Goal: Task Accomplishment & Management: Manage account settings

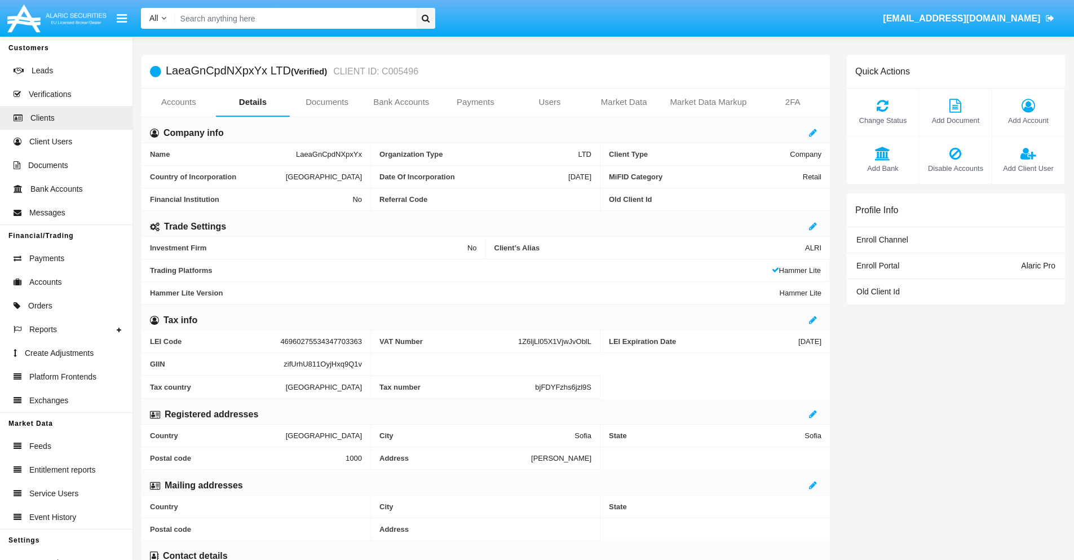
click at [1028, 120] on span "Add Account" at bounding box center [1028, 120] width 61 height 11
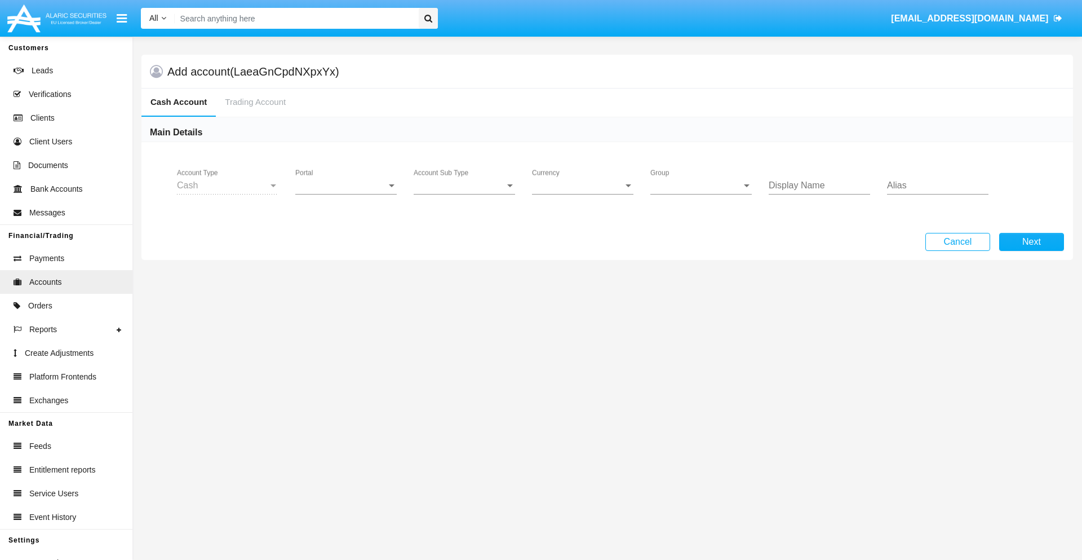
click at [346, 185] on span "Portal" at bounding box center [340, 185] width 91 height 10
click at [347, 194] on span "Alaric Pro" at bounding box center [347, 193] width 104 height 27
click at [465, 185] on span "Account Sub Type" at bounding box center [459, 185] width 91 height 10
click at [465, 194] on span "Trading Cash" at bounding box center [455, 193] width 83 height 27
click at [701, 185] on span "Group" at bounding box center [696, 185] width 91 height 10
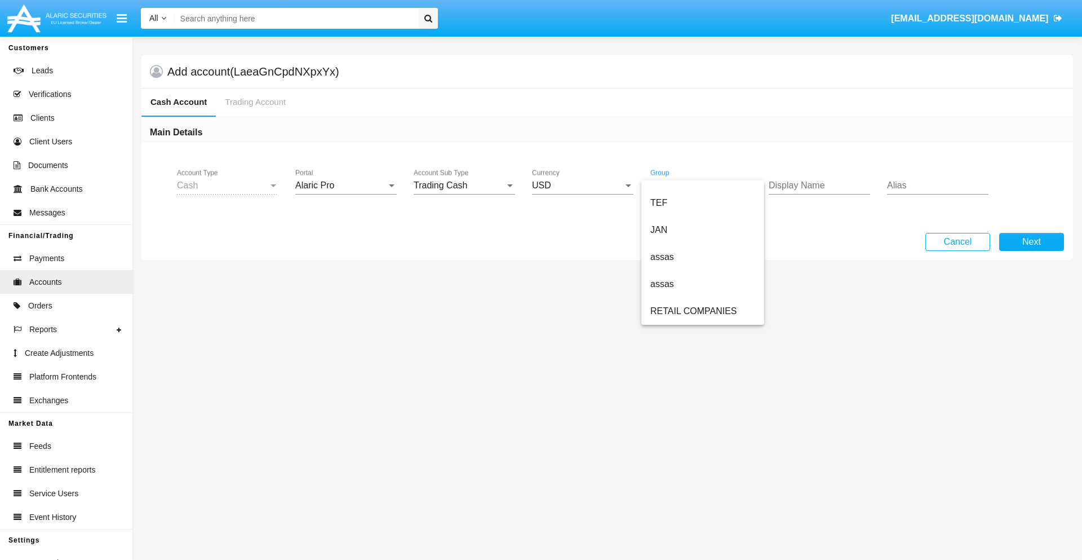
scroll to position [262, 0]
click at [702, 311] on span "ALARIC test" at bounding box center [703, 311] width 105 height 27
type input "azure"
type input "maroon"
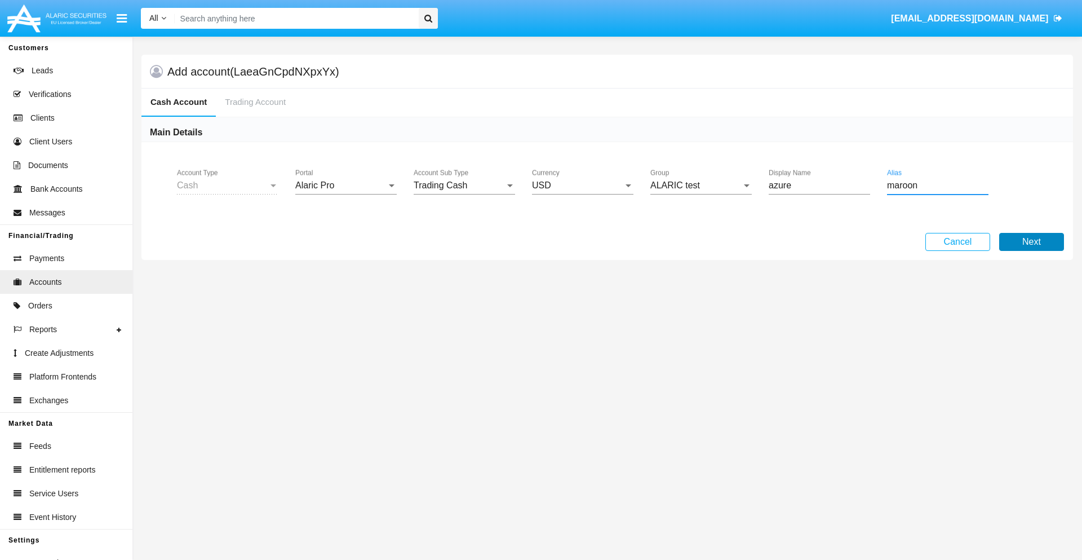
click at [1032, 242] on button "Next" at bounding box center [1032, 242] width 65 height 18
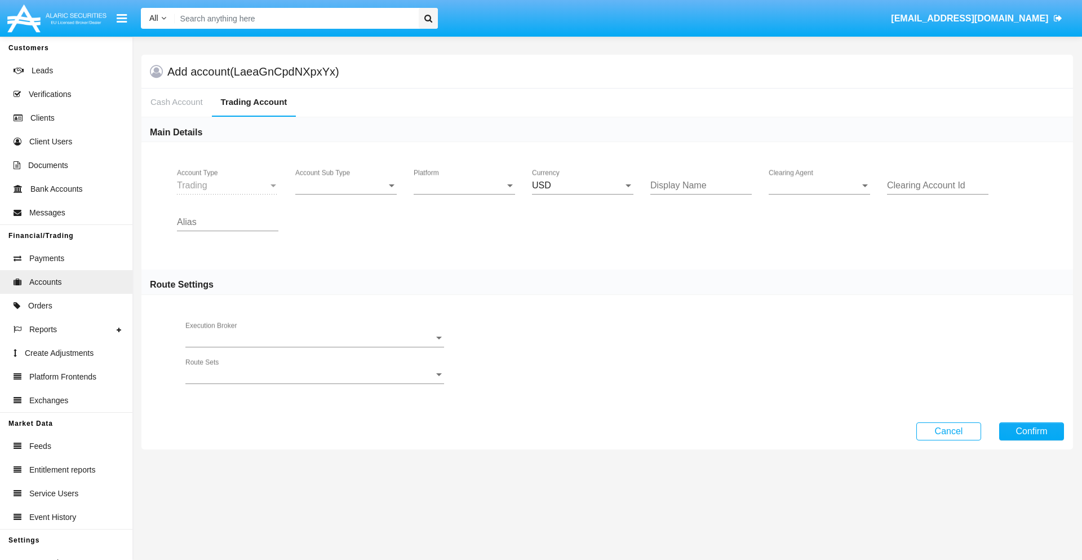
click at [346, 185] on span "Account Sub Type" at bounding box center [340, 185] width 91 height 10
click at [346, 194] on span "Trading" at bounding box center [345, 193] width 101 height 27
click at [465, 185] on span "Platform" at bounding box center [459, 185] width 91 height 10
click at [465, 194] on span "Hammer Lite" at bounding box center [464, 193] width 101 height 27
click at [820, 185] on span "Clearing Agent" at bounding box center [814, 185] width 91 height 10
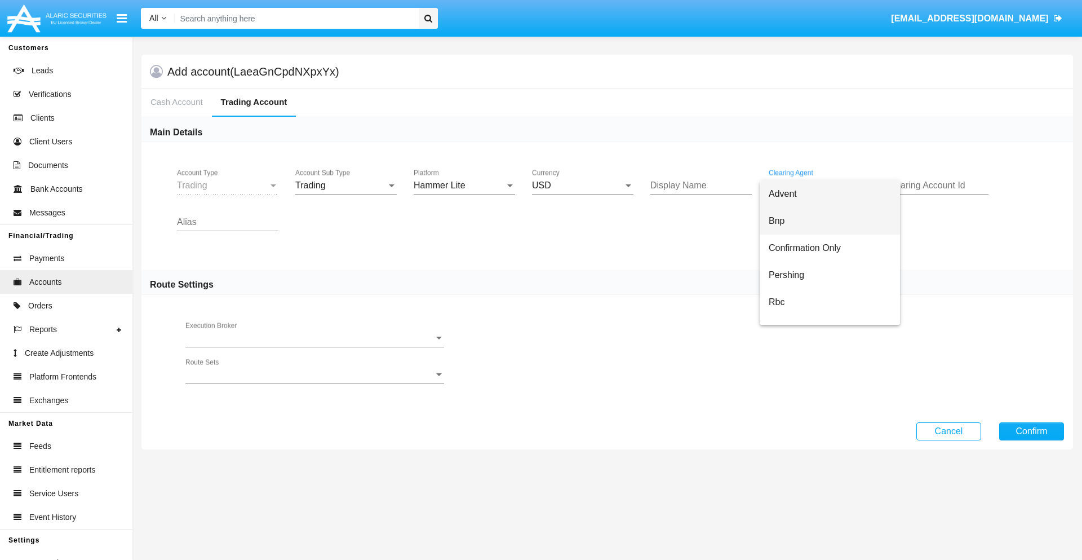
click at [830, 221] on span "Bnp" at bounding box center [830, 220] width 122 height 27
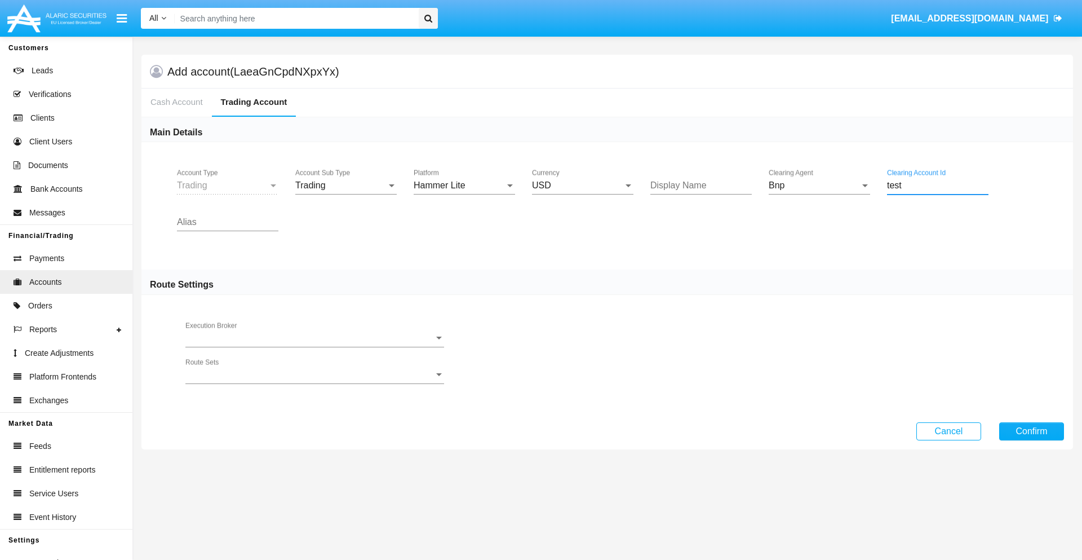
type input "test"
type input "orchid"
type input "salmon"
click at [1032, 431] on button "Confirm" at bounding box center [1032, 431] width 65 height 18
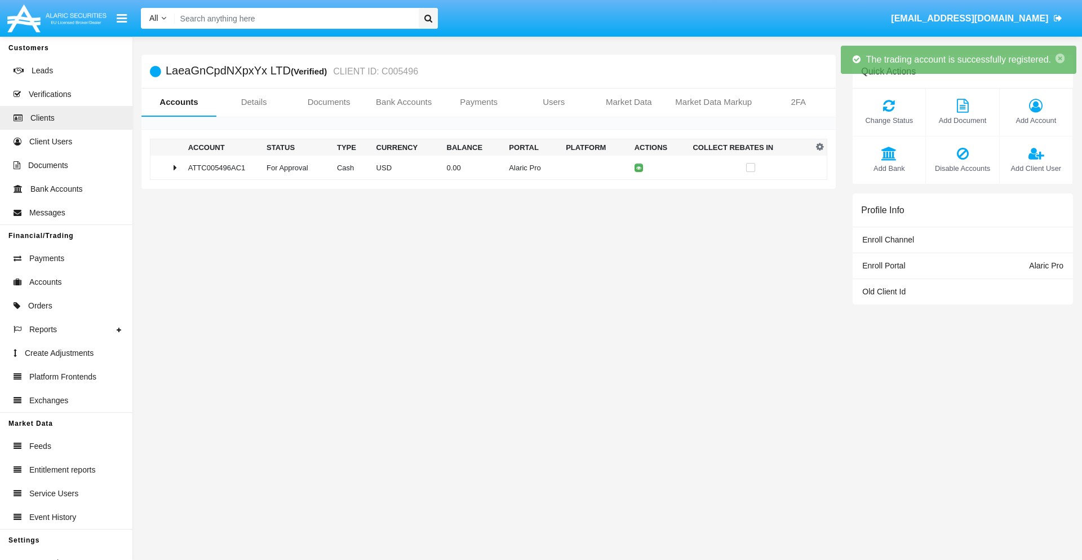
click at [484, 167] on td "0.00" at bounding box center [474, 168] width 63 height 24
click at [639, 167] on icon at bounding box center [641, 167] width 5 height 5
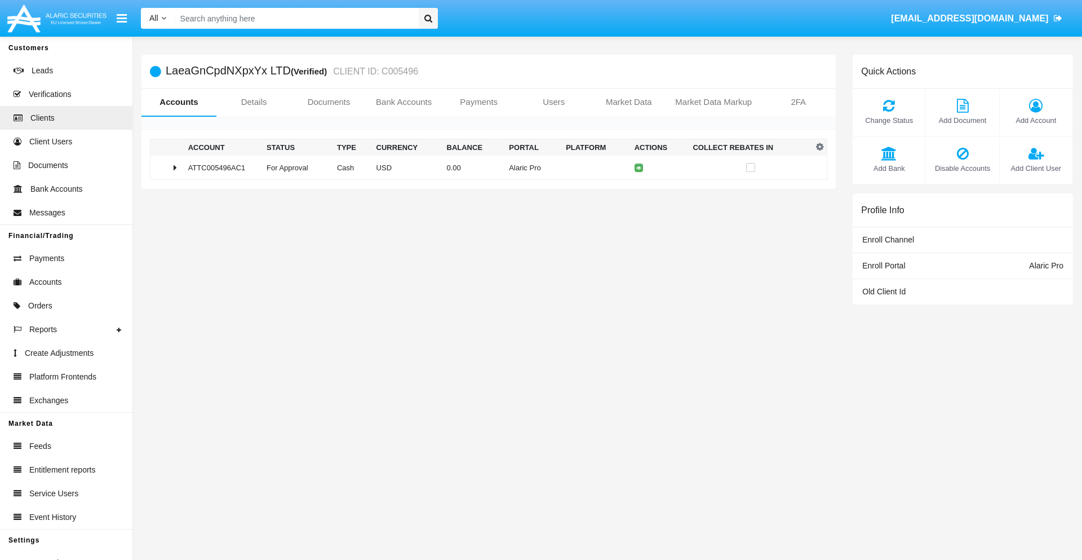
click at [484, 167] on td "0.00" at bounding box center [474, 168] width 63 height 24
click at [639, 191] on icon at bounding box center [641, 191] width 5 height 5
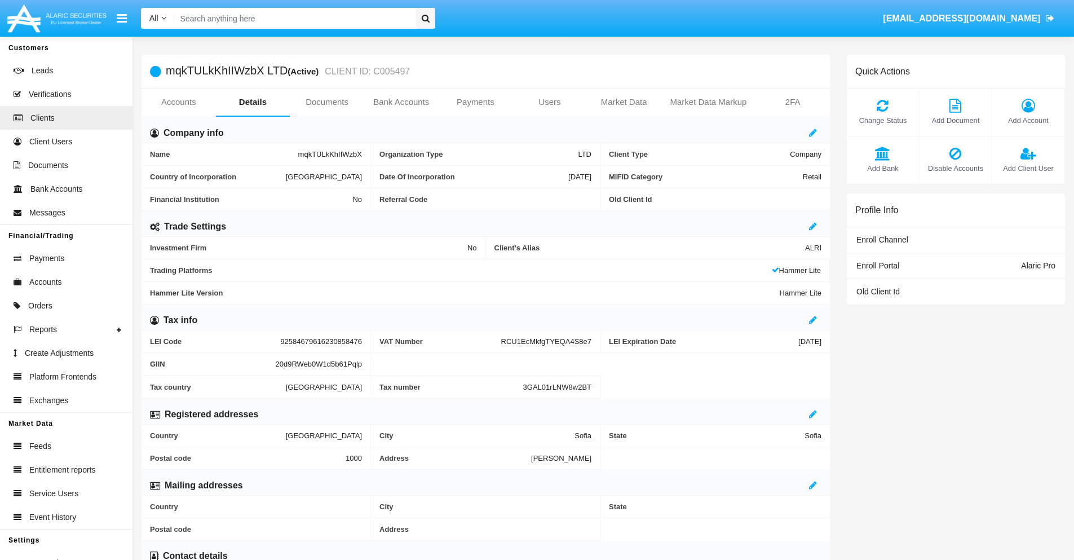
click at [178, 102] on link "Accounts" at bounding box center [179, 102] width 74 height 27
click at [1028, 120] on span "Add Account" at bounding box center [1028, 120] width 61 height 11
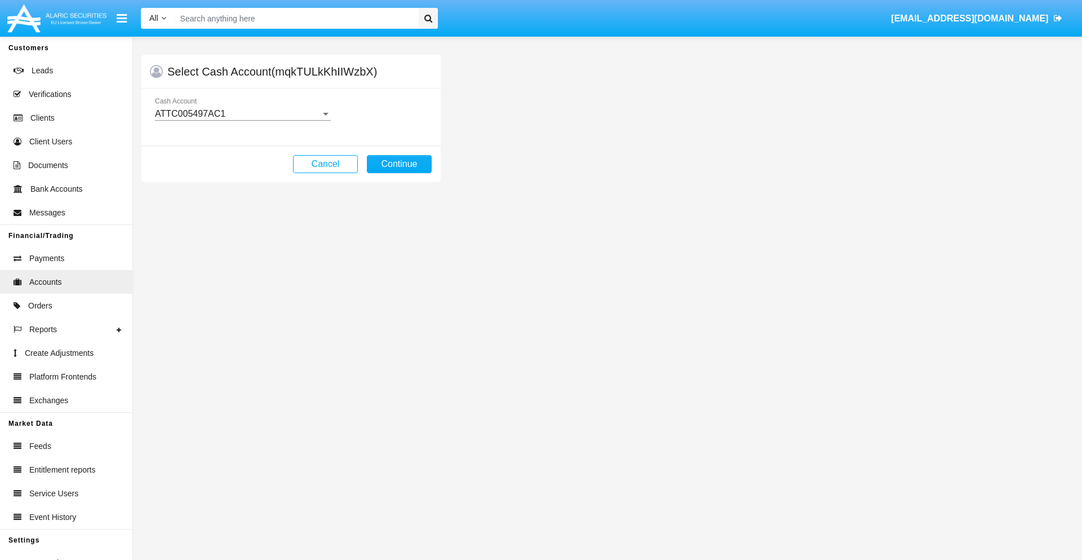
click at [242, 114] on div "ATTC005497AC1" at bounding box center [238, 114] width 166 height 10
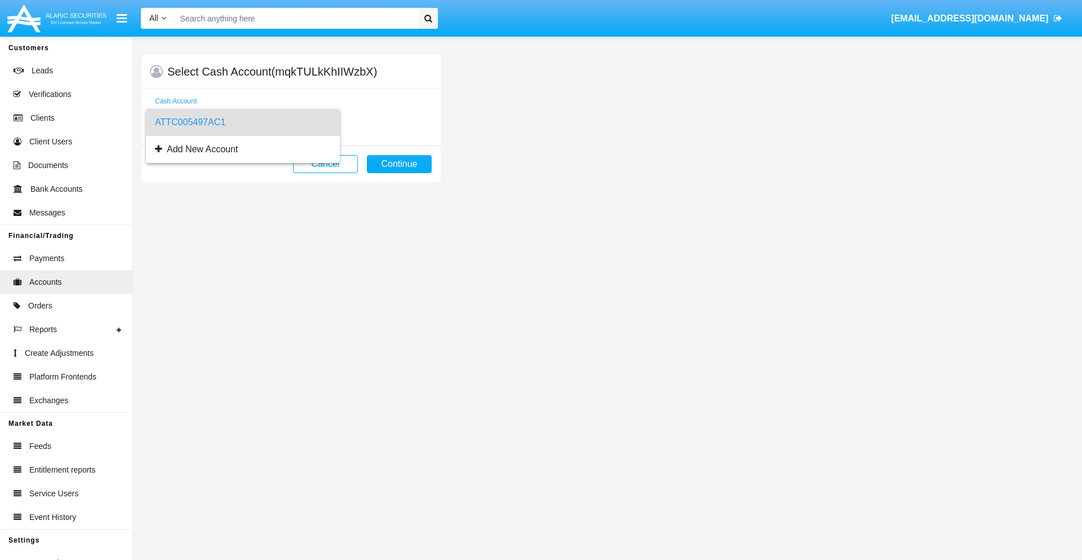
click at [242, 122] on span "ATTC005497AC1" at bounding box center [243, 122] width 176 height 27
click at [399, 164] on button "Continue" at bounding box center [399, 164] width 65 height 18
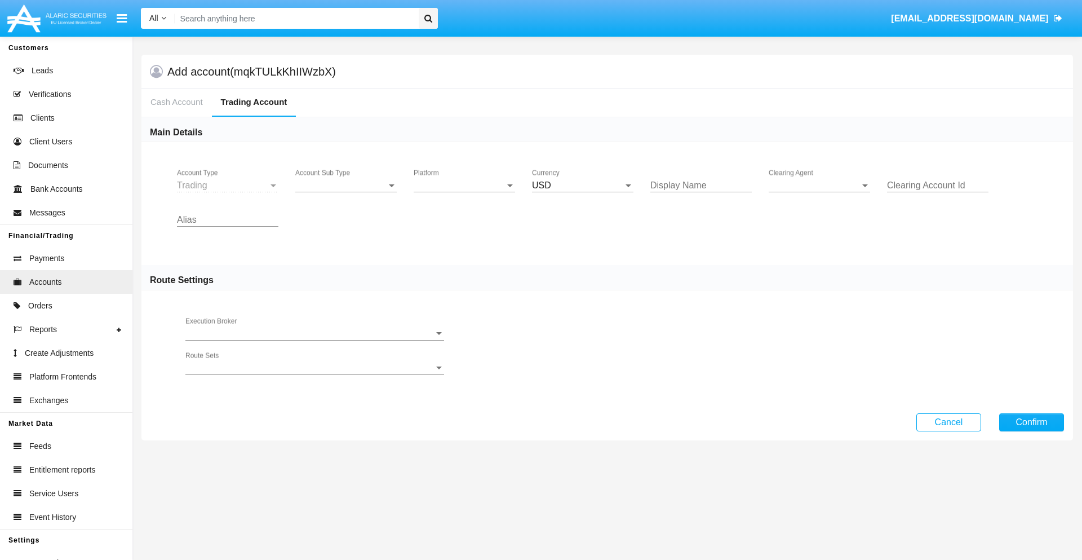
click at [346, 185] on span "Account Sub Type" at bounding box center [340, 185] width 91 height 10
click at [346, 194] on span "Trading" at bounding box center [336, 193] width 83 height 27
click at [465, 185] on span "Platform" at bounding box center [459, 185] width 91 height 10
click at [465, 194] on span "Hammer Lite" at bounding box center [455, 193] width 83 height 27
click at [820, 185] on span "Clearing Agent" at bounding box center [814, 185] width 91 height 10
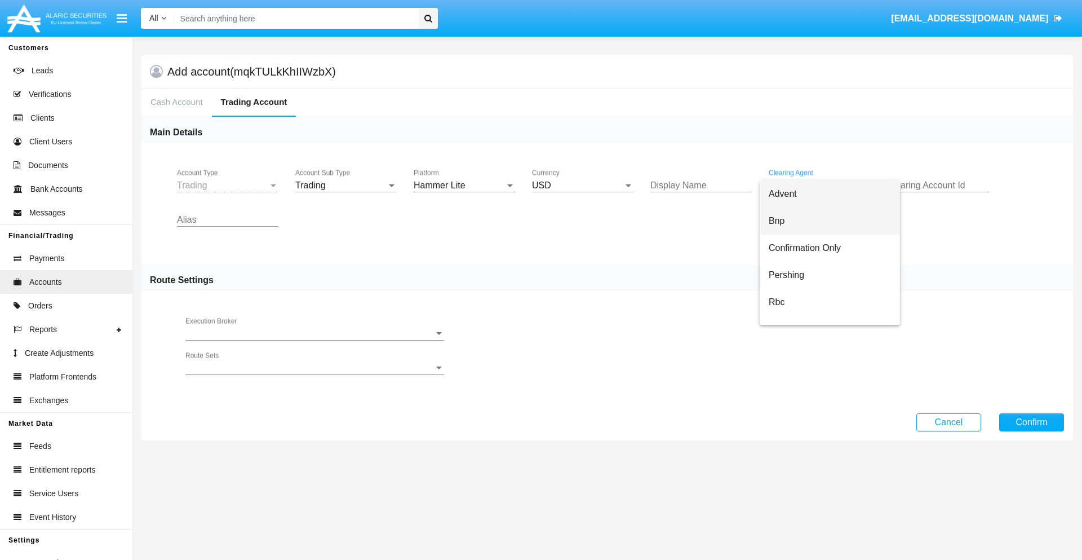
click at [830, 221] on span "Bnp" at bounding box center [830, 220] width 122 height 27
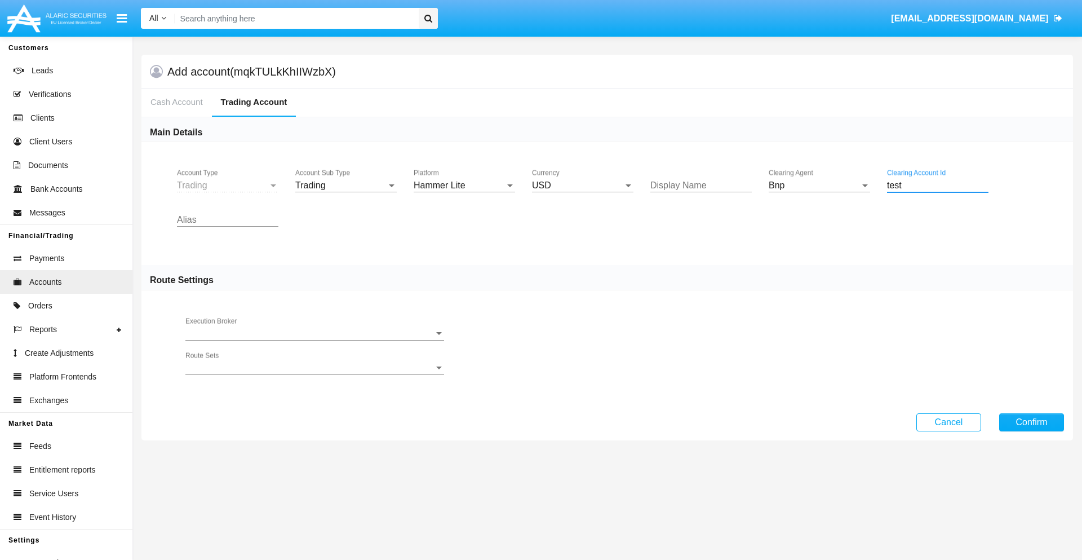
type input "test"
type input "sky blue"
click at [1032, 422] on button "Confirm" at bounding box center [1032, 422] width 65 height 18
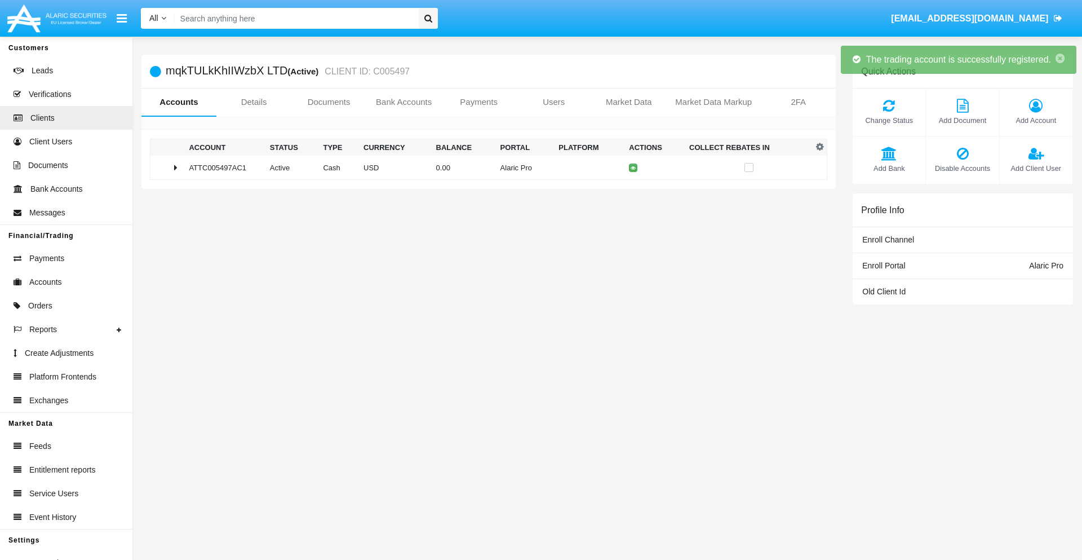
click at [484, 167] on td "0.00" at bounding box center [464, 168] width 64 height 24
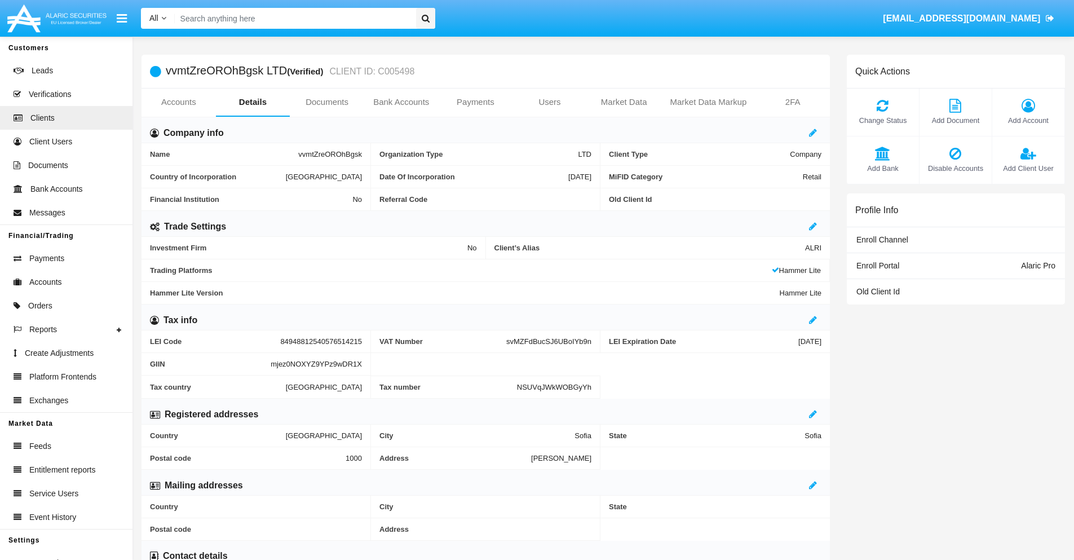
click at [178, 102] on link "Accounts" at bounding box center [179, 102] width 74 height 27
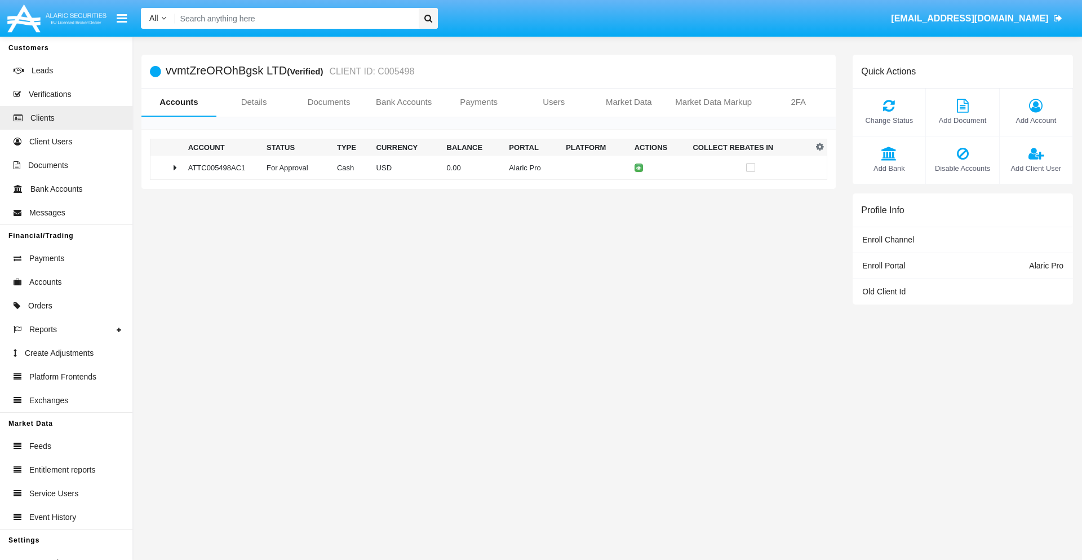
click at [889, 120] on span "Change Status" at bounding box center [889, 120] width 61 height 11
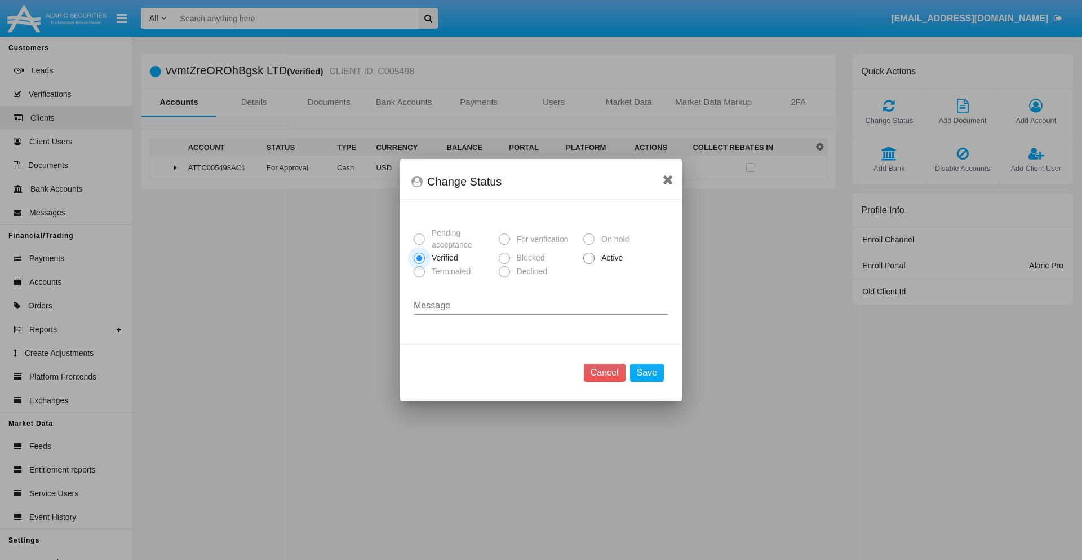
click at [610, 258] on span "Active" at bounding box center [610, 258] width 31 height 12
click at [589, 264] on input "Active" at bounding box center [589, 264] width 1 height 1
radio input "true"
click at [647, 373] on button "Save" at bounding box center [647, 373] width 34 height 18
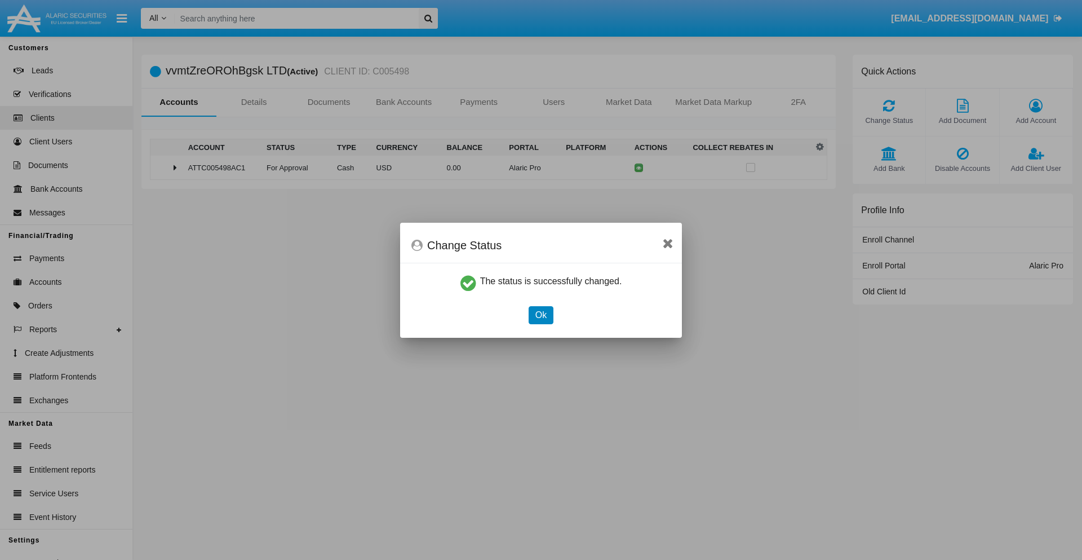
click at [541, 315] on button "Ok" at bounding box center [541, 315] width 25 height 18
